Goal: Task Accomplishment & Management: Manage account settings

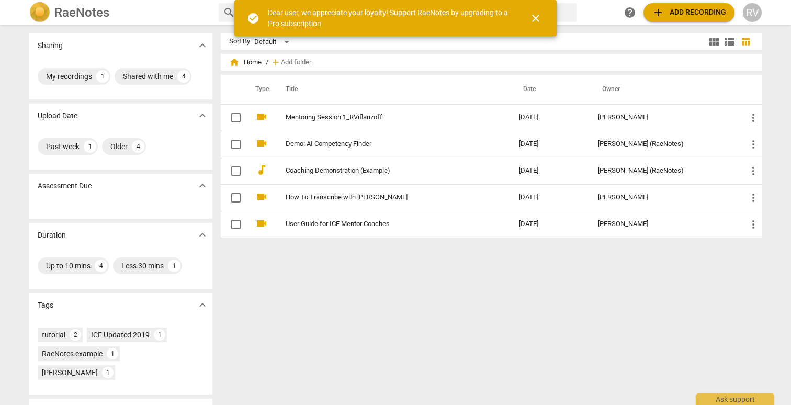
click at [58, 10] on h2 "RaeNotes" at bounding box center [81, 12] width 55 height 15
click at [751, 13] on div "RV" at bounding box center [752, 12] width 19 height 19
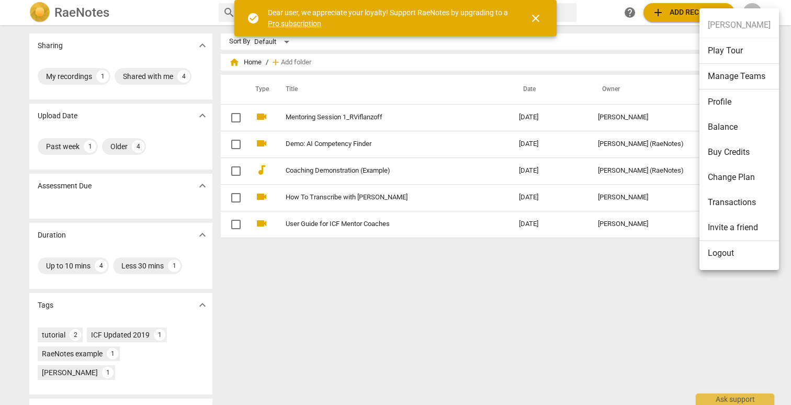
click at [736, 177] on li "Change Plan" at bounding box center [740, 177] width 80 height 25
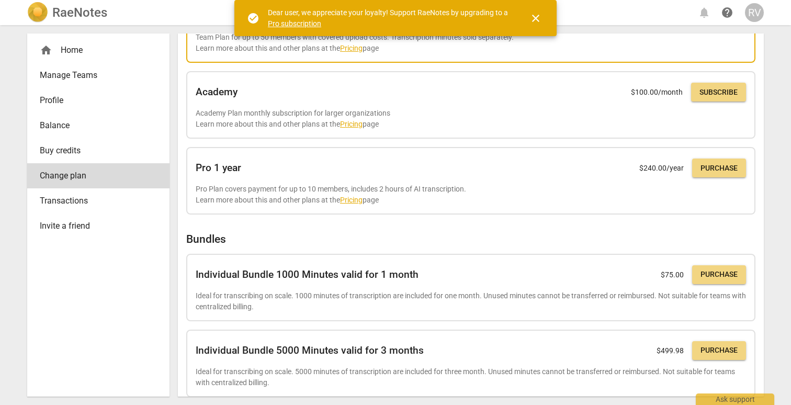
scroll to position [245, 0]
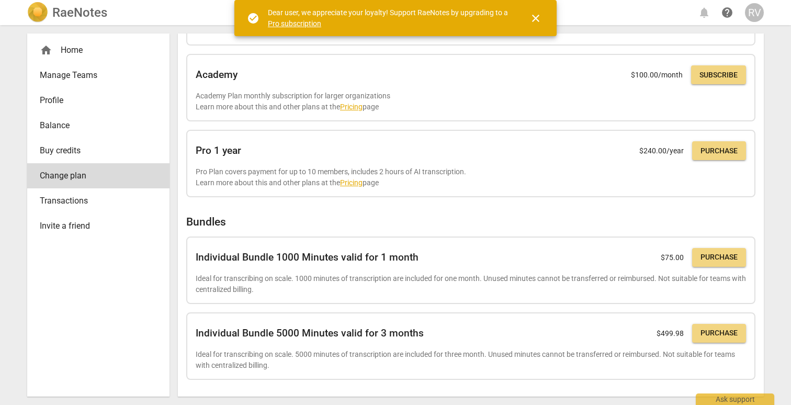
click at [60, 102] on span "Profile" at bounding box center [94, 100] width 109 height 13
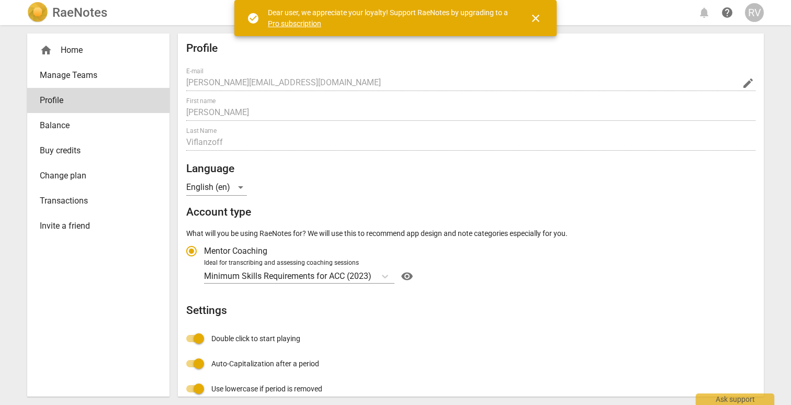
radio input "false"
click at [56, 80] on span "Manage Teams" at bounding box center [94, 75] width 109 height 13
